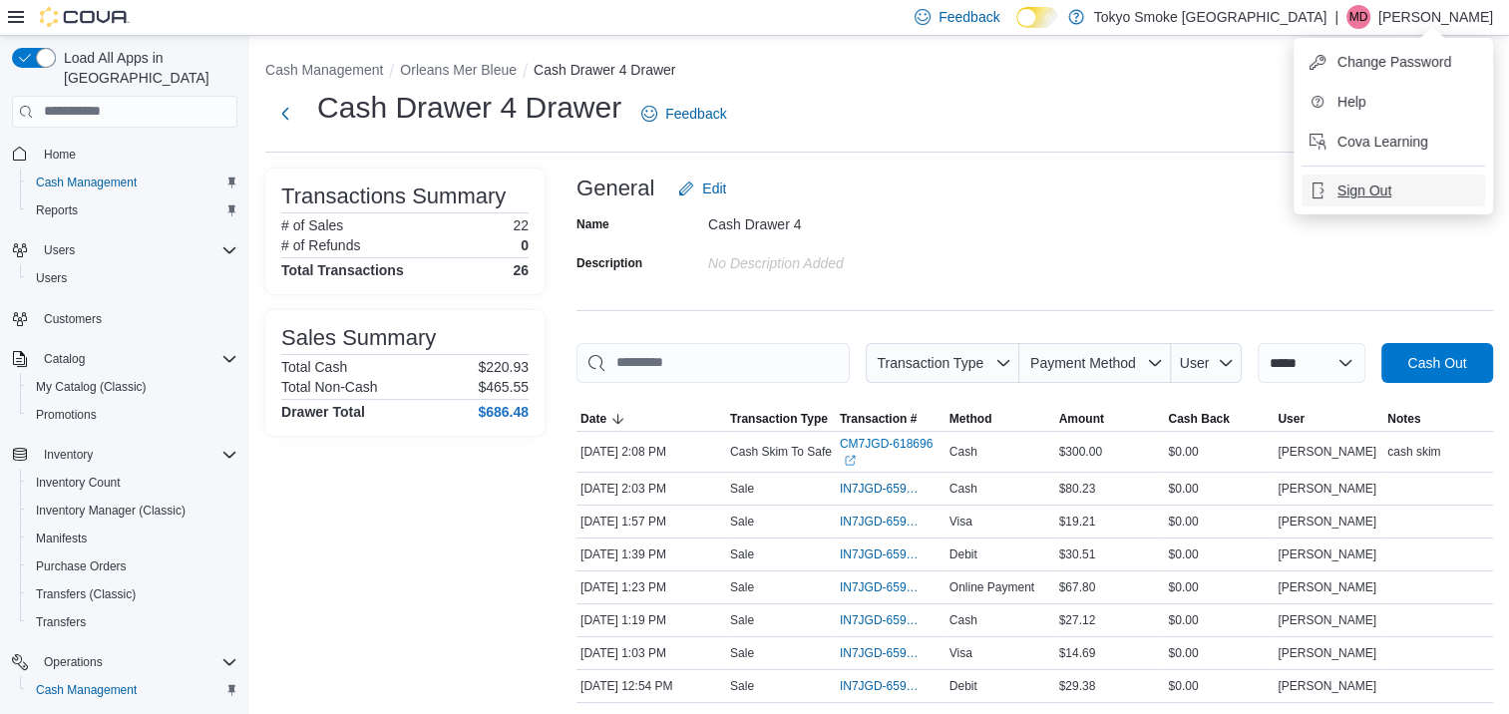
click at [1330, 192] on button "Sign Out" at bounding box center [1392, 191] width 183 height 32
